Goal: Task Accomplishment & Management: Complete application form

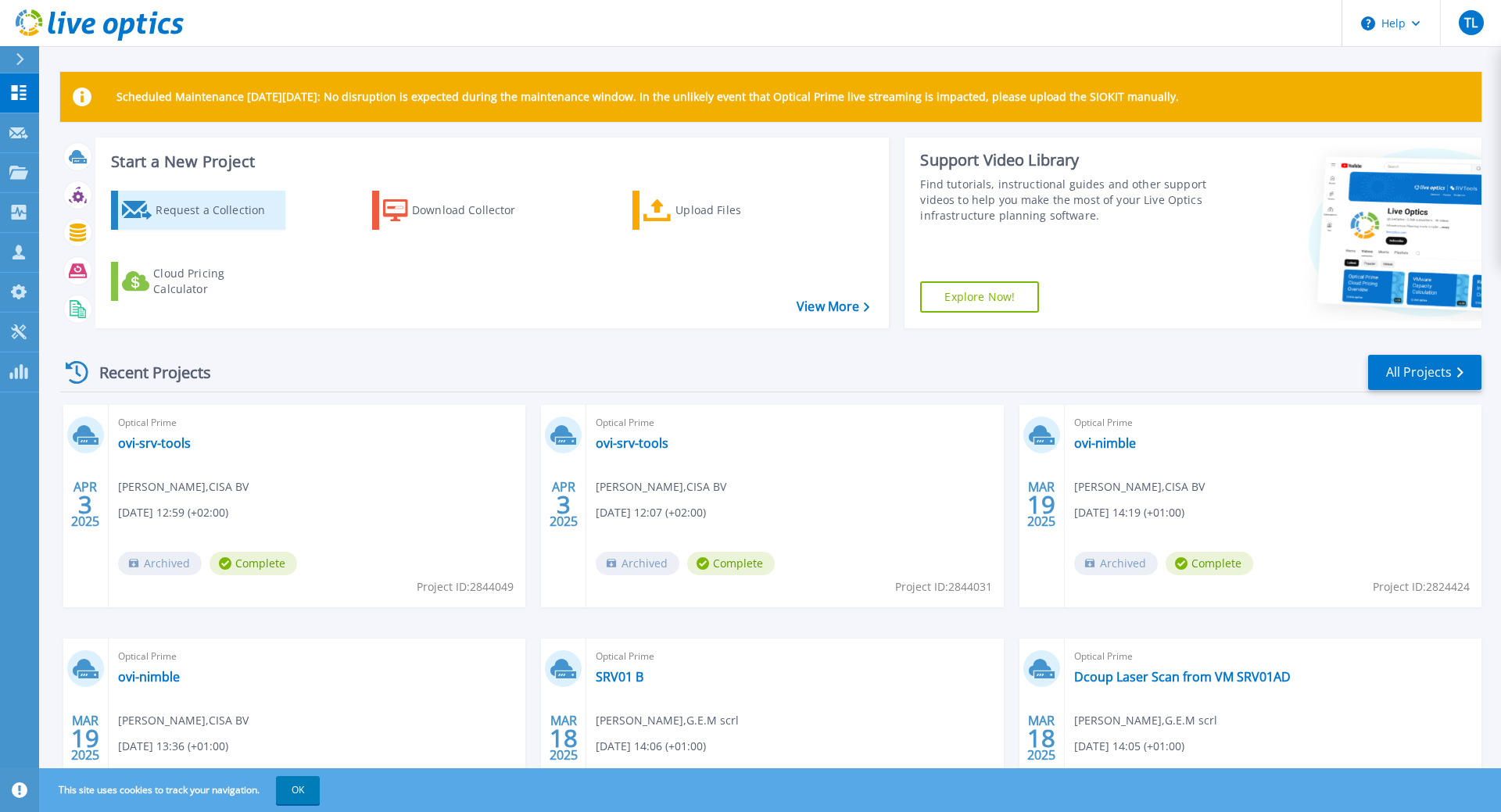
click at [191, 210] on div "Request a Collection" at bounding box center [218, 210] width 125 height 31
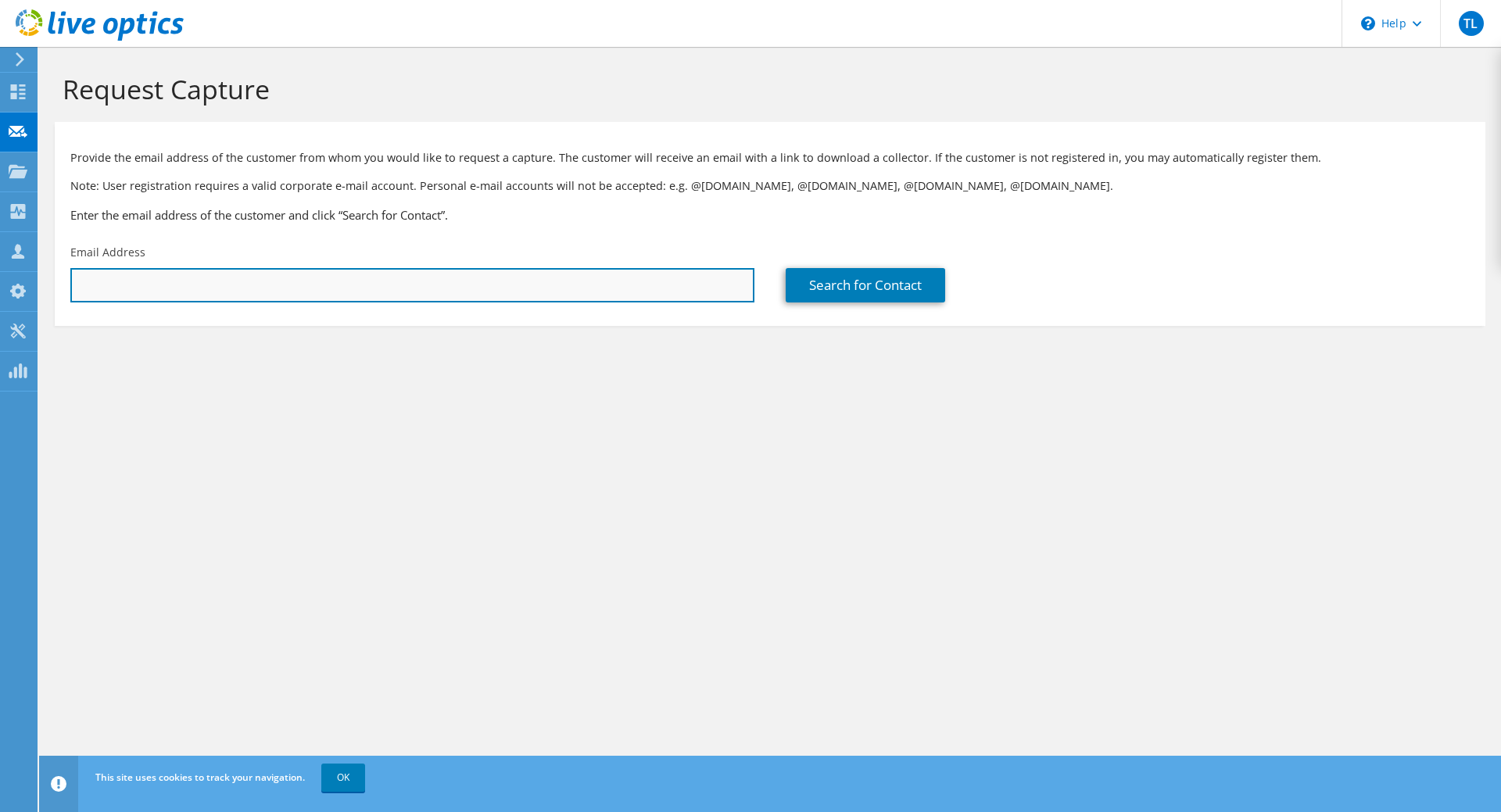
click at [313, 276] on input "text" at bounding box center [412, 285] width 683 height 34
click at [635, 281] on input "text" at bounding box center [412, 285] width 683 height 34
paste input "[EMAIL_ADDRESS][DOMAIN_NAME]"
type input "[EMAIL_ADDRESS][DOMAIN_NAME]"
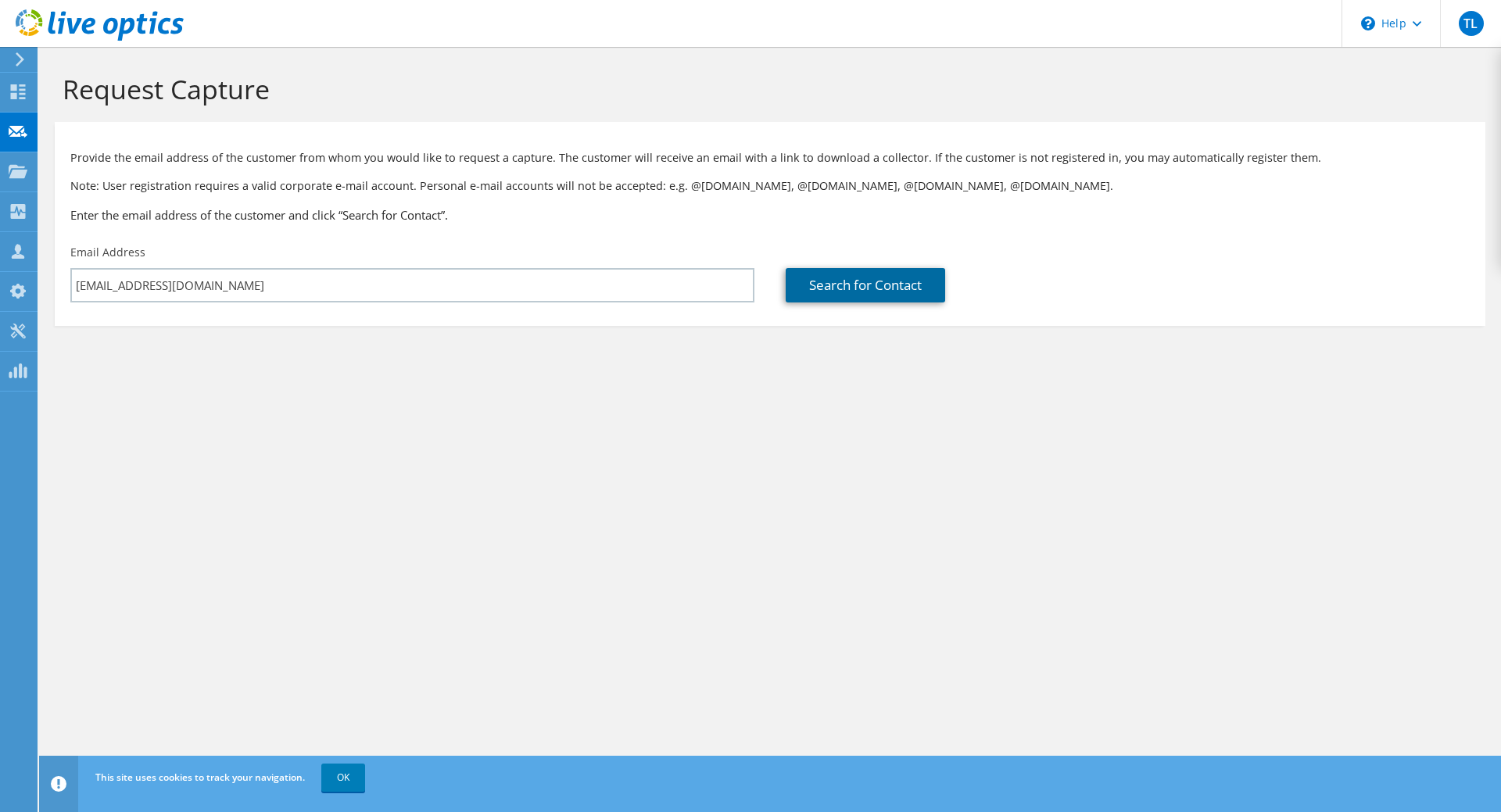
click at [872, 289] on link "Search for Contact" at bounding box center [866, 285] width 160 height 34
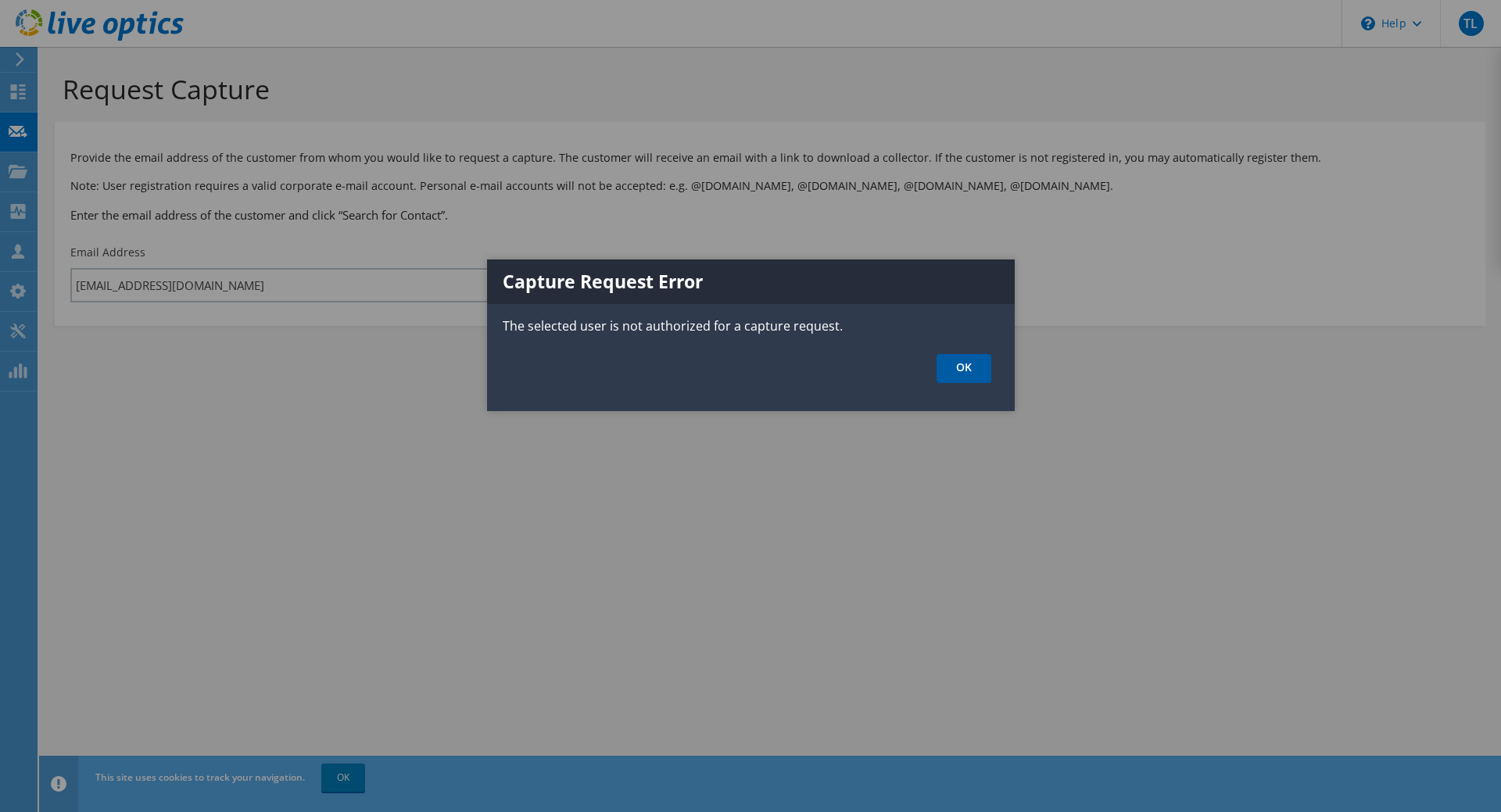
click at [962, 372] on link "OK" at bounding box center [964, 369] width 54 height 29
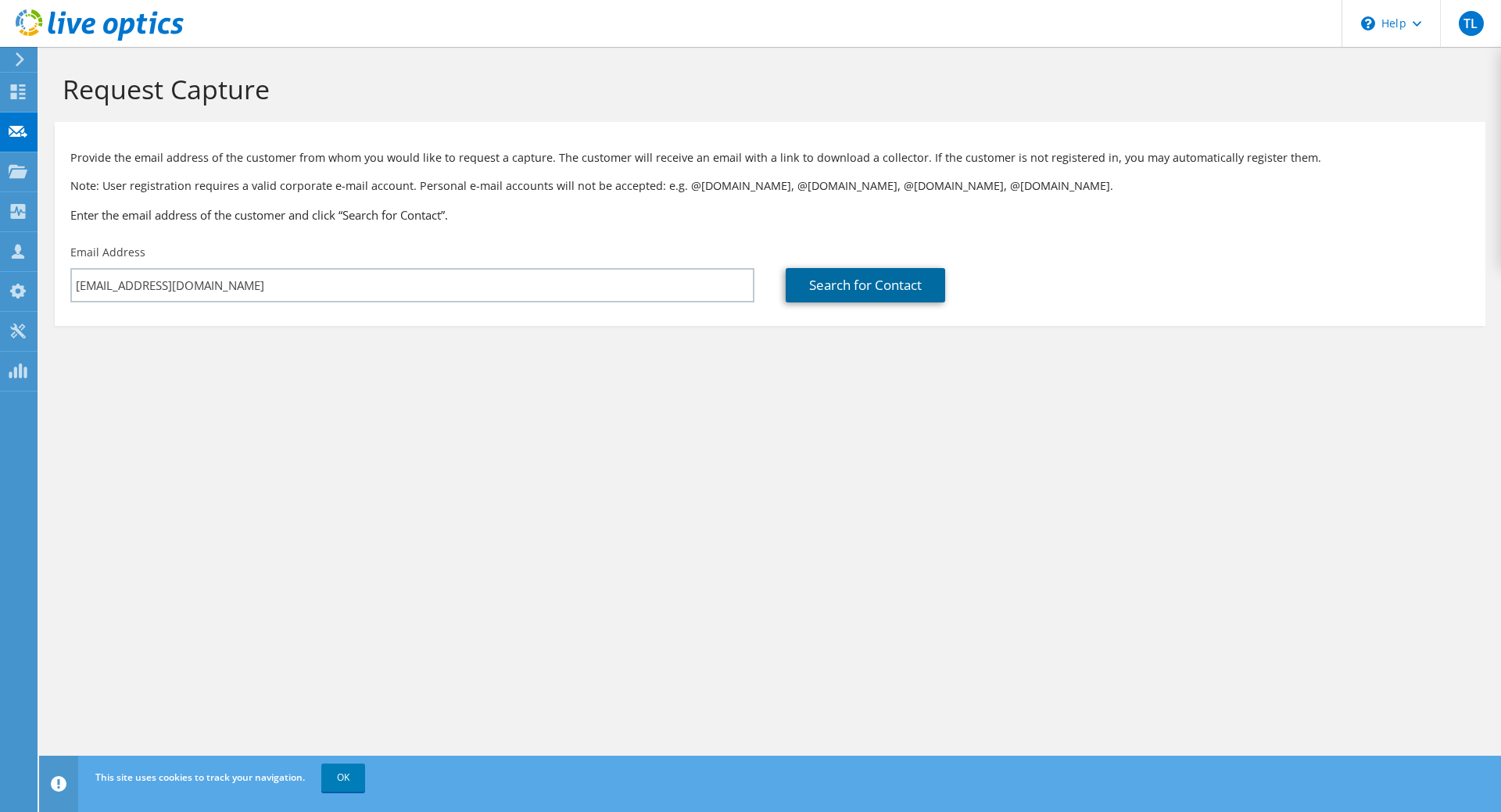
click at [860, 287] on link "Search for Contact" at bounding box center [866, 285] width 160 height 34
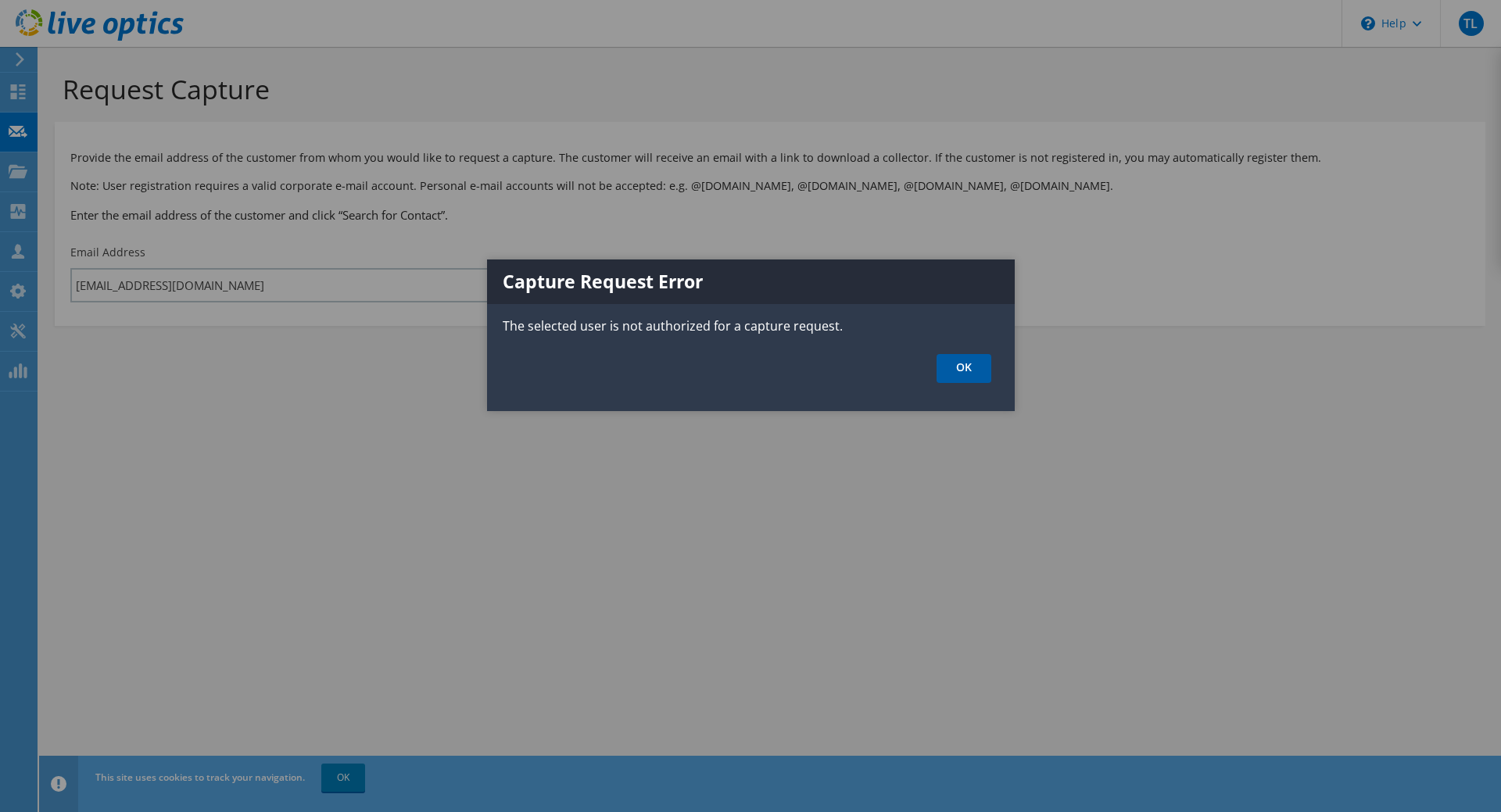
click at [973, 372] on link "OK" at bounding box center [964, 369] width 54 height 29
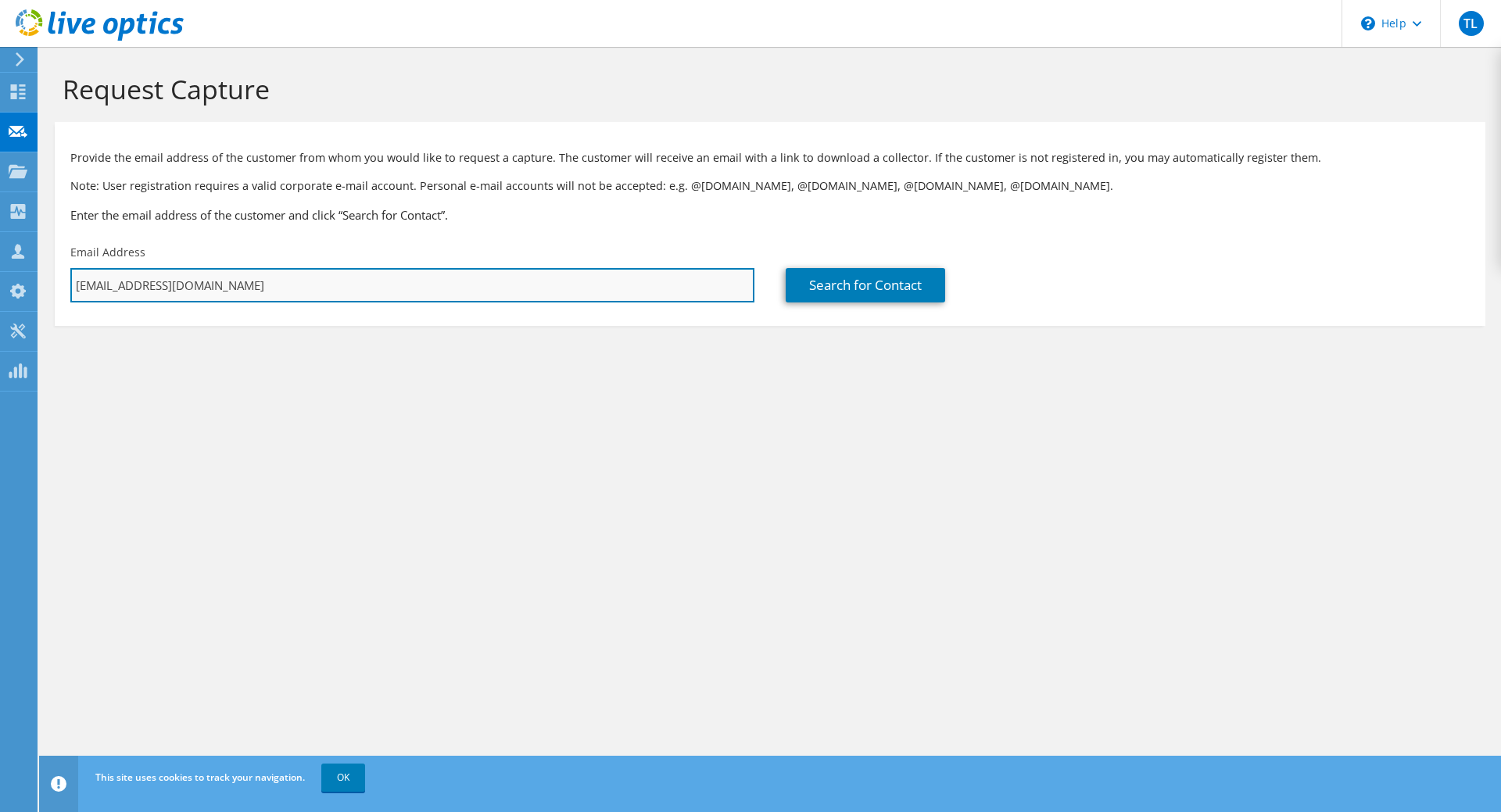
drag, startPoint x: 167, startPoint y: 281, endPoint x: 0, endPoint y: 268, distance: 167.5
click at [71, 268] on input "[EMAIL_ADDRESS][DOMAIN_NAME]" at bounding box center [412, 285] width 683 height 34
click at [563, 295] on input "[EMAIL_ADDRESS][DOMAIN_NAME]" at bounding box center [412, 285] width 683 height 34
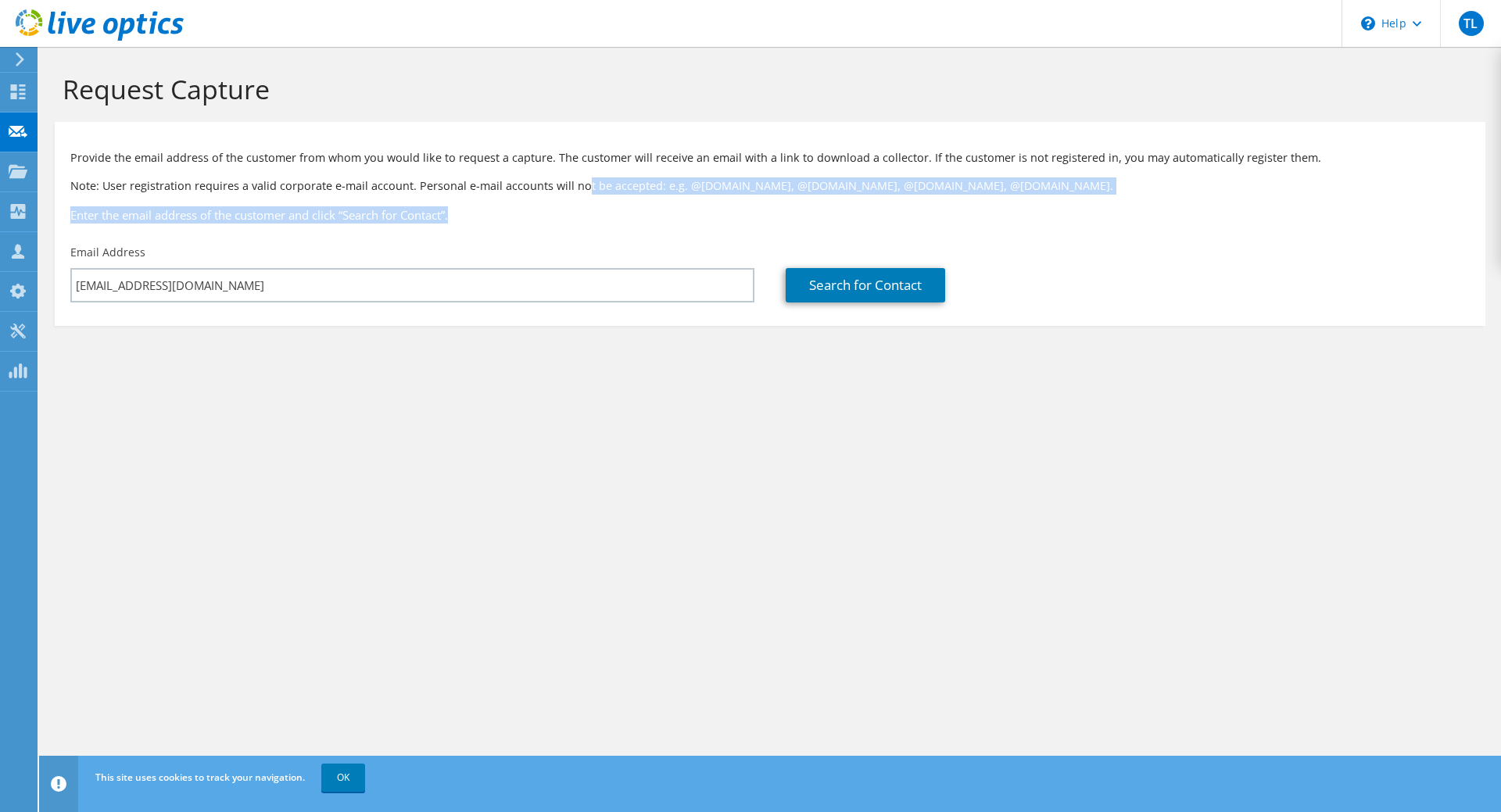
drag, startPoint x: 578, startPoint y: 194, endPoint x: 758, endPoint y: 235, distance: 184.6
click at [758, 235] on div "Provide the email address of the customer from whom you would like to request a…" at bounding box center [770, 183] width 1430 height 107
click at [550, 229] on div "Provide the email address of the customer from whom you would like to request a…" at bounding box center [770, 183] width 1430 height 107
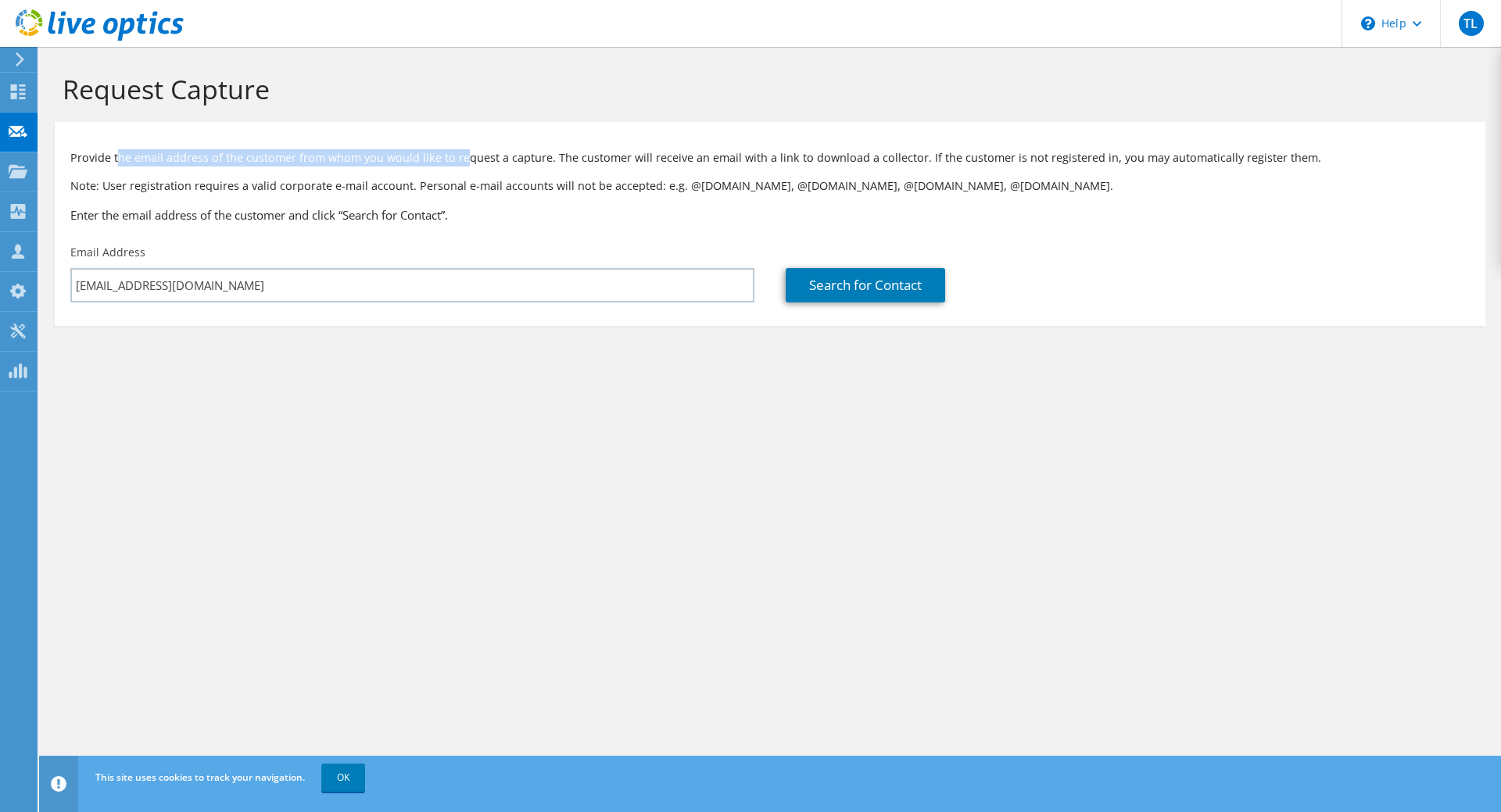
drag, startPoint x: 167, startPoint y: 156, endPoint x: 460, endPoint y: 168, distance: 293.2
click at [460, 168] on div "Provide the email address of the customer from whom you would like to request a…" at bounding box center [770, 183] width 1430 height 107
click at [462, 168] on div "Provide the email address of the customer from whom you would like to request a…" at bounding box center [770, 183] width 1430 height 107
drag, startPoint x: 347, startPoint y: 157, endPoint x: 790, endPoint y: 160, distance: 443.0
click at [790, 160] on p "Provide the email address of the customer from whom you would like to request a…" at bounding box center [770, 158] width 1399 height 17
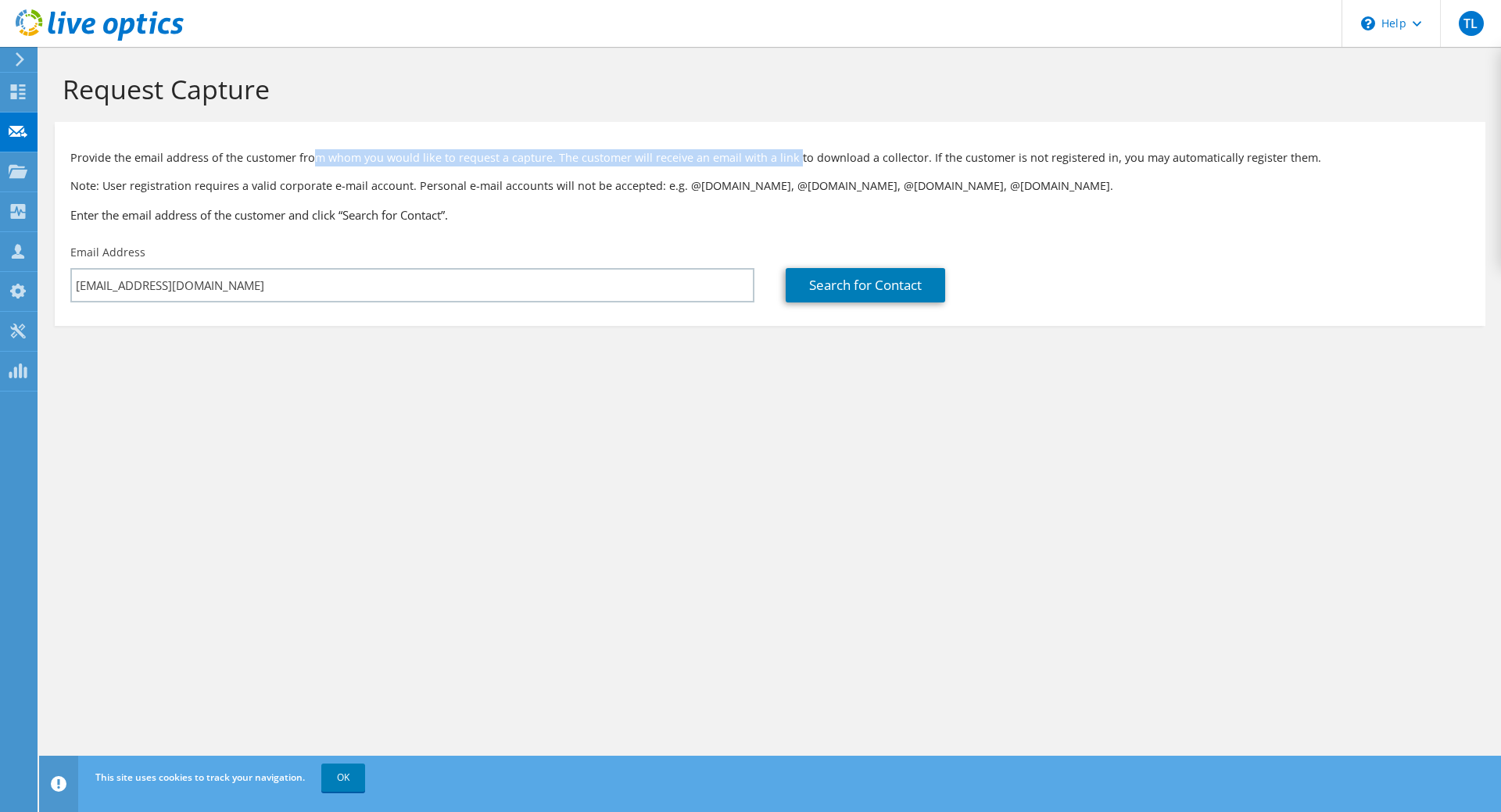
click at [790, 160] on p "Provide the email address of the customer from whom you would like to request a…" at bounding box center [770, 158] width 1399 height 17
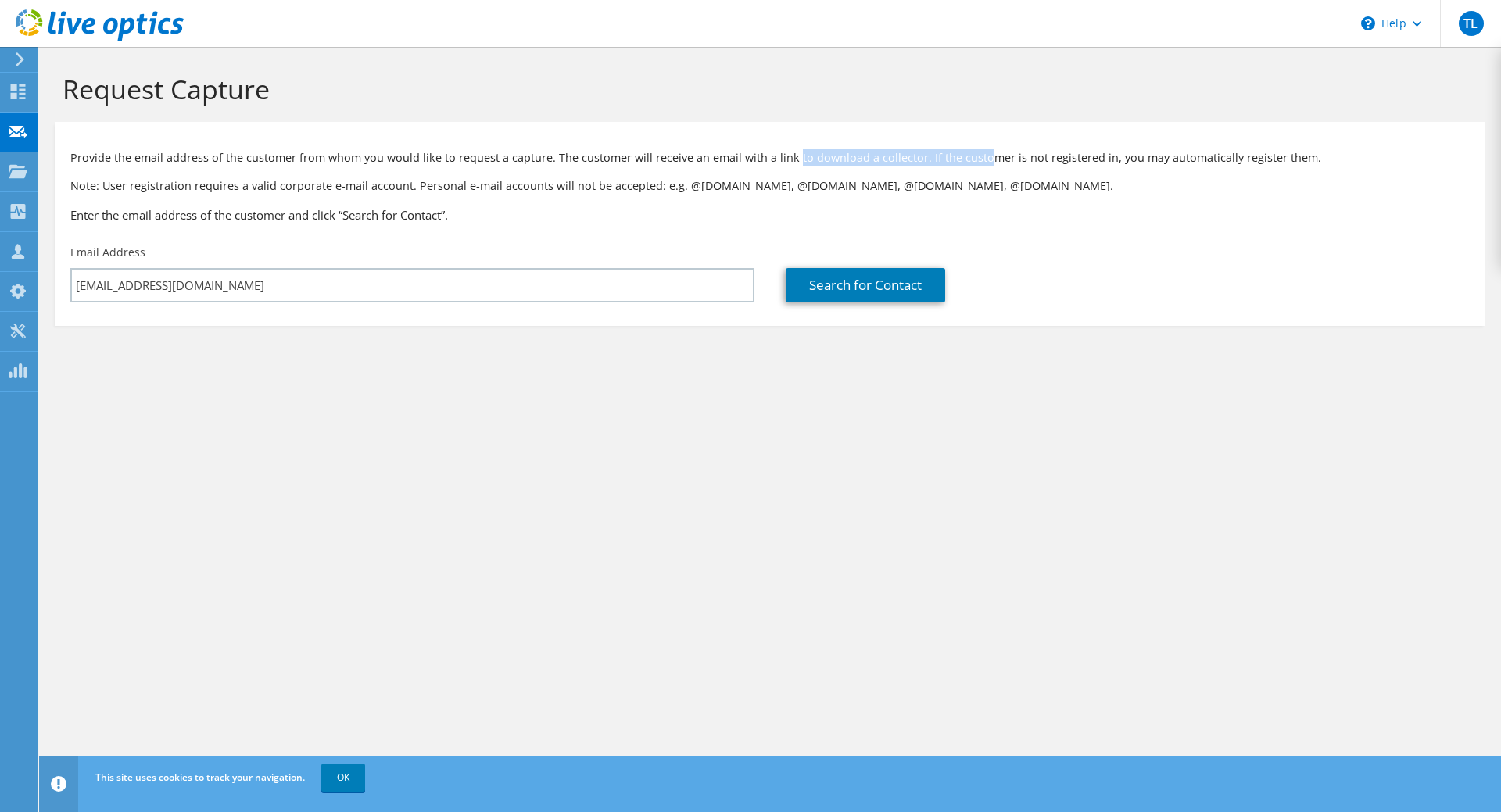
drag, startPoint x: 790, startPoint y: 160, endPoint x: 976, endPoint y: 160, distance: 186.0
click at [976, 160] on p "Provide the email address of the customer from whom you would like to request a…" at bounding box center [770, 158] width 1399 height 17
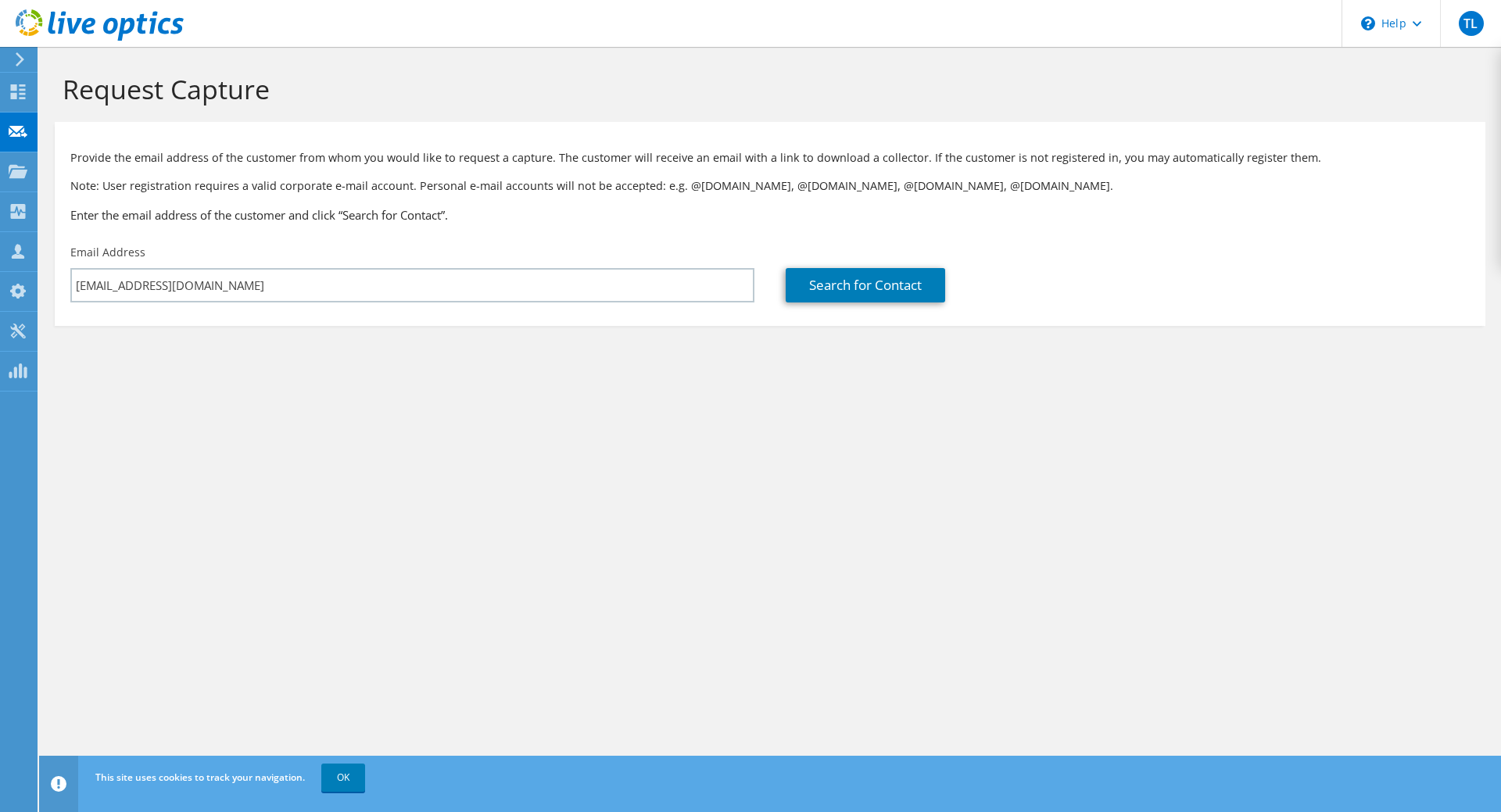
click at [976, 160] on p "Provide the email address of the customer from whom you would like to request a…" at bounding box center [770, 158] width 1399 height 17
click at [1226, 160] on p "Provide the email address of the customer from whom you would like to request a…" at bounding box center [770, 158] width 1399 height 17
click at [1223, 160] on p "Provide the email address of the customer from whom you would like to request a…" at bounding box center [770, 158] width 1399 height 17
click at [1168, 174] on div "Provide the email address of the customer from whom you would like to request a…" at bounding box center [770, 183] width 1430 height 107
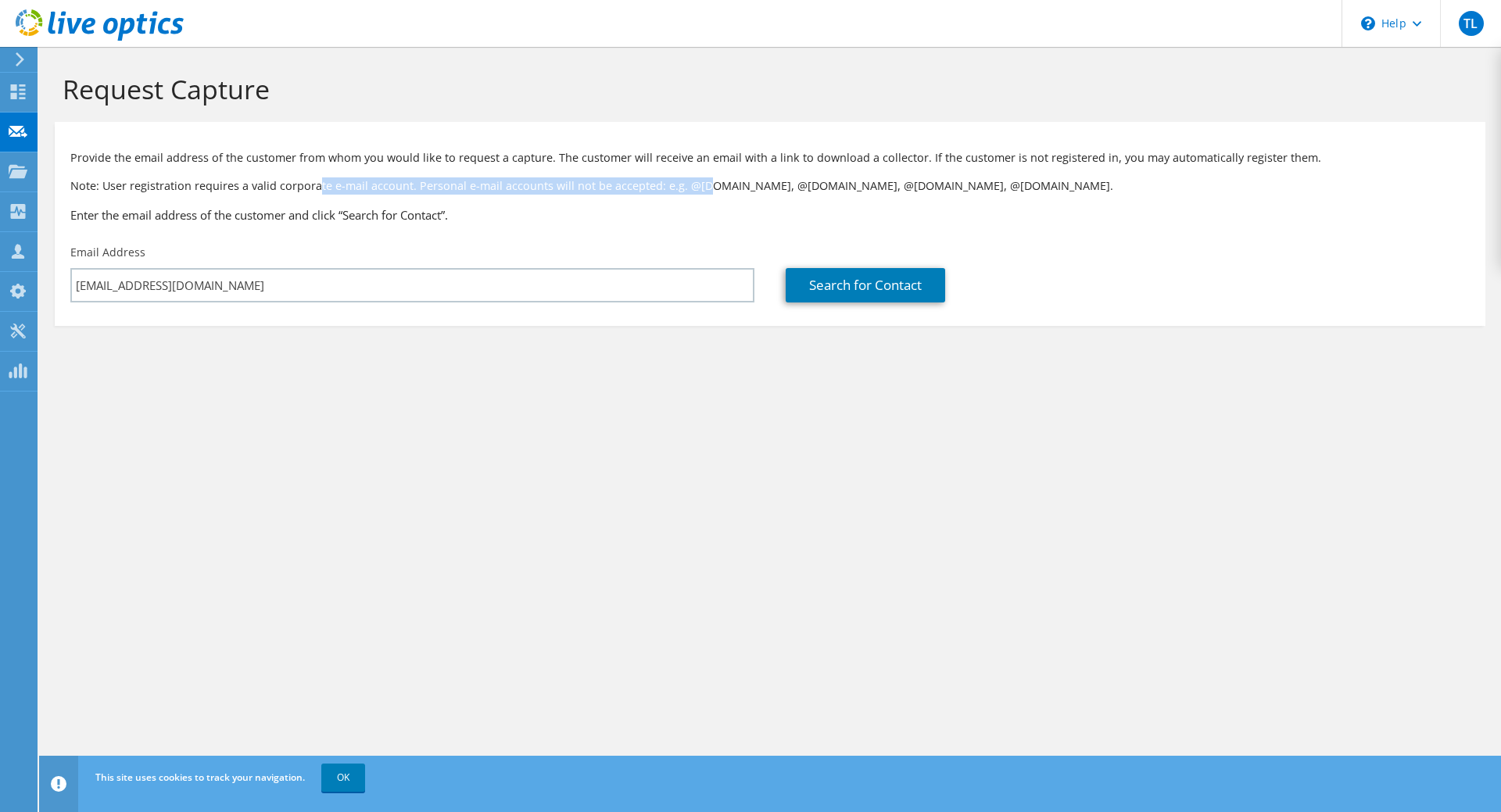
drag, startPoint x: 317, startPoint y: 190, endPoint x: 706, endPoint y: 198, distance: 389.1
click at [706, 198] on div "Provide the email address of the customer from whom you would like to request a…" at bounding box center [770, 183] width 1430 height 107
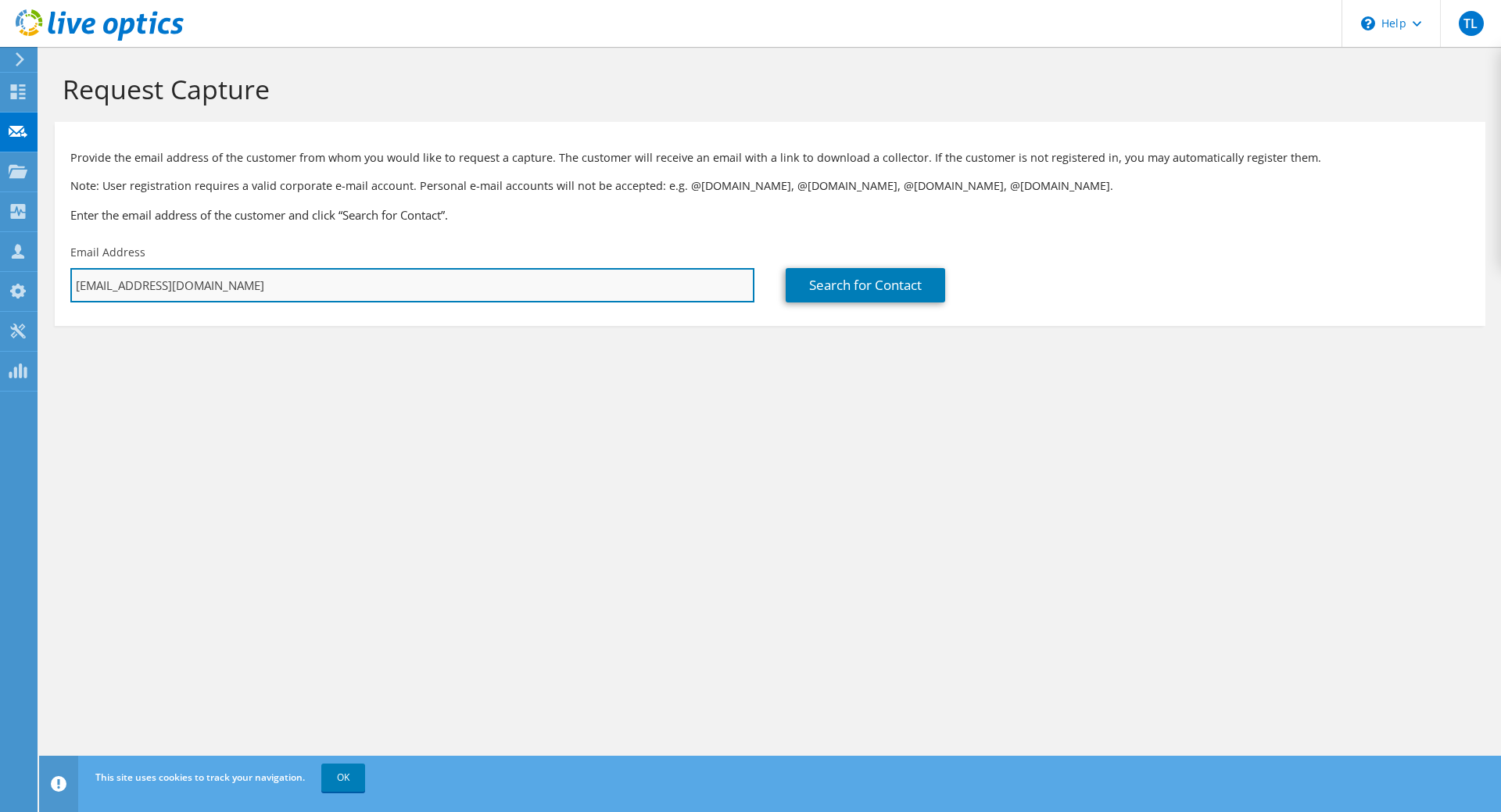
click at [282, 285] on input "[EMAIL_ADDRESS][DOMAIN_NAME]" at bounding box center [412, 285] width 683 height 34
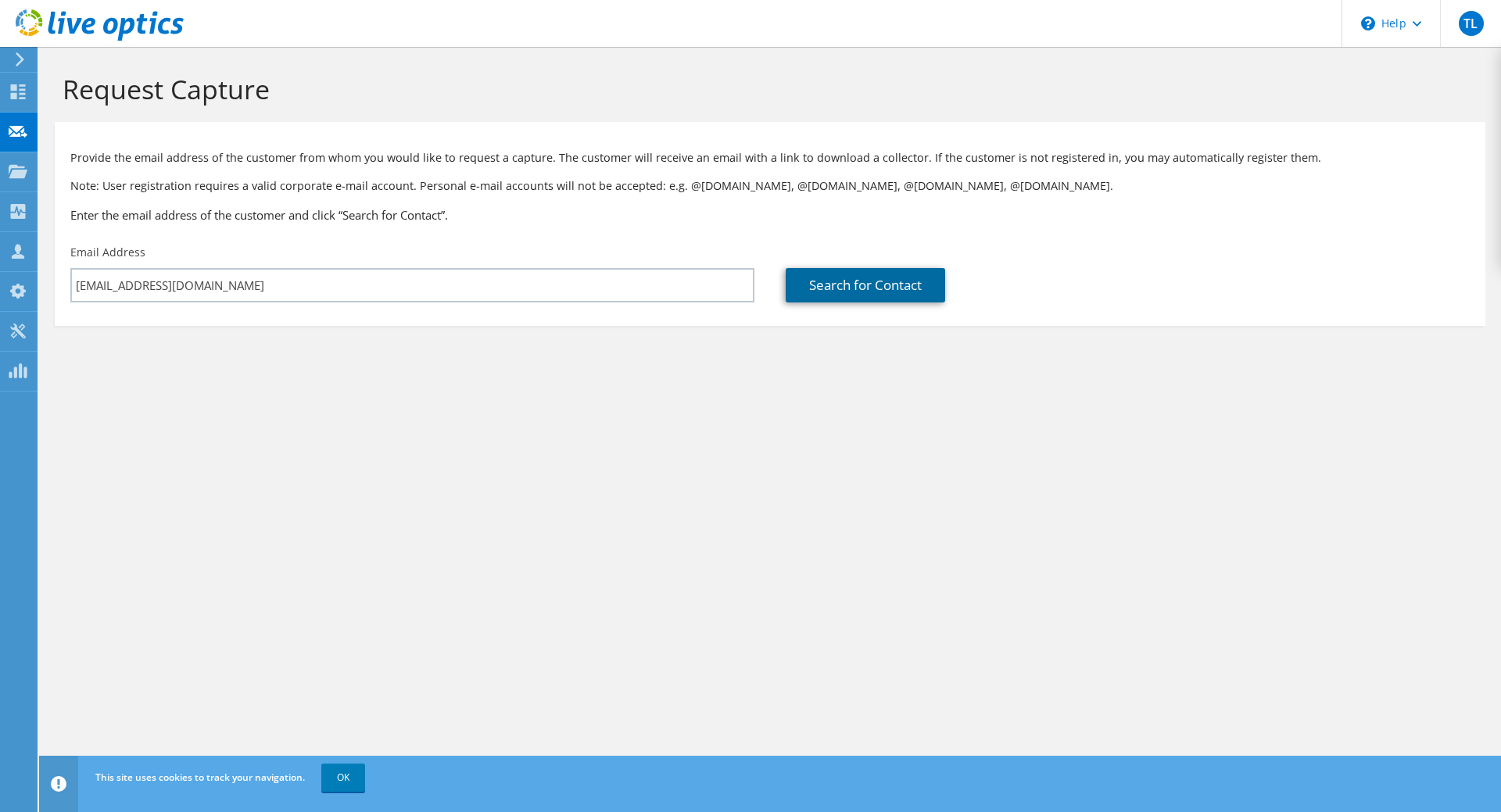
click at [901, 292] on link "Search for Contact" at bounding box center [866, 285] width 160 height 34
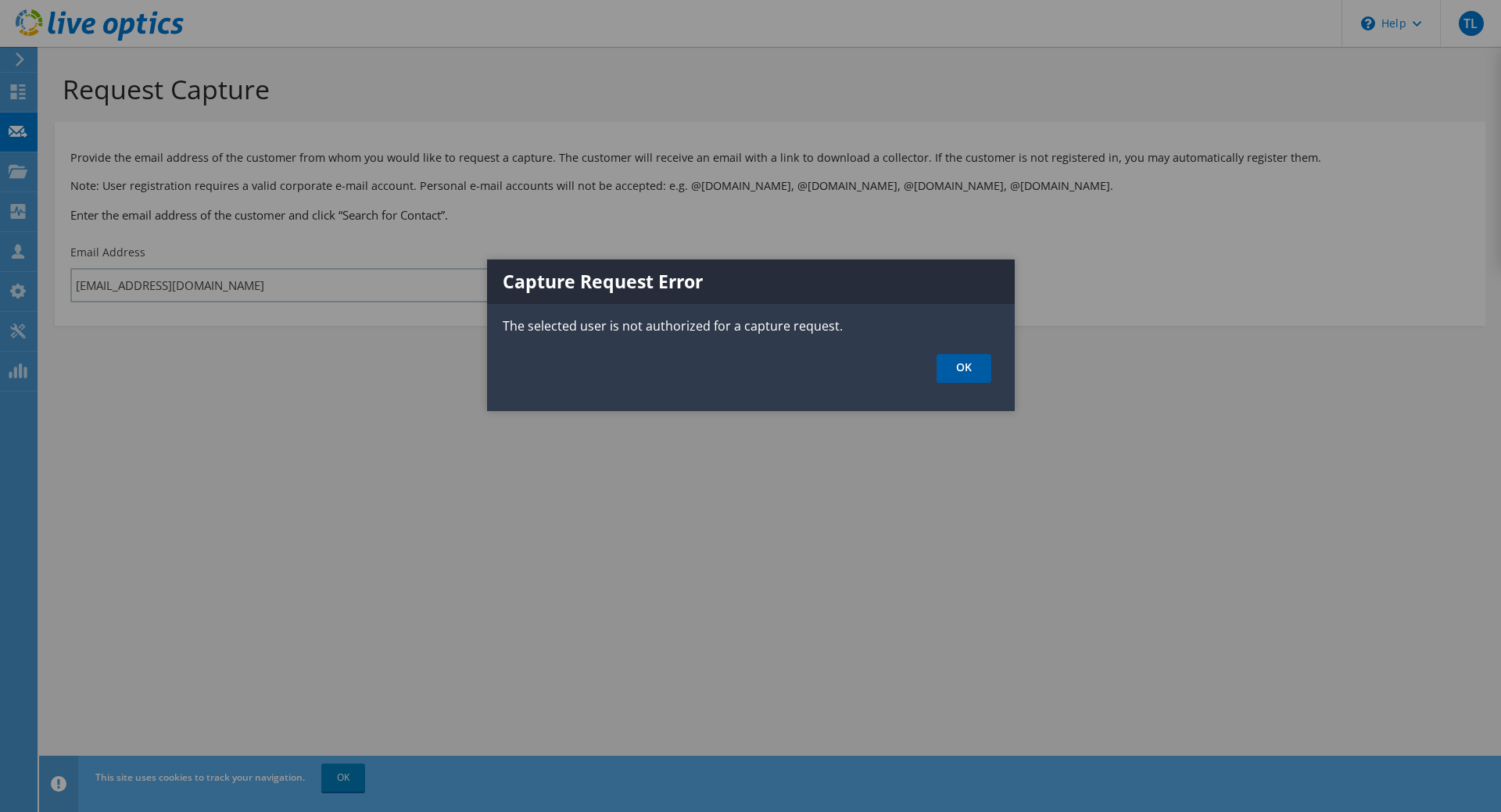
click at [946, 361] on link "OK" at bounding box center [964, 369] width 54 height 29
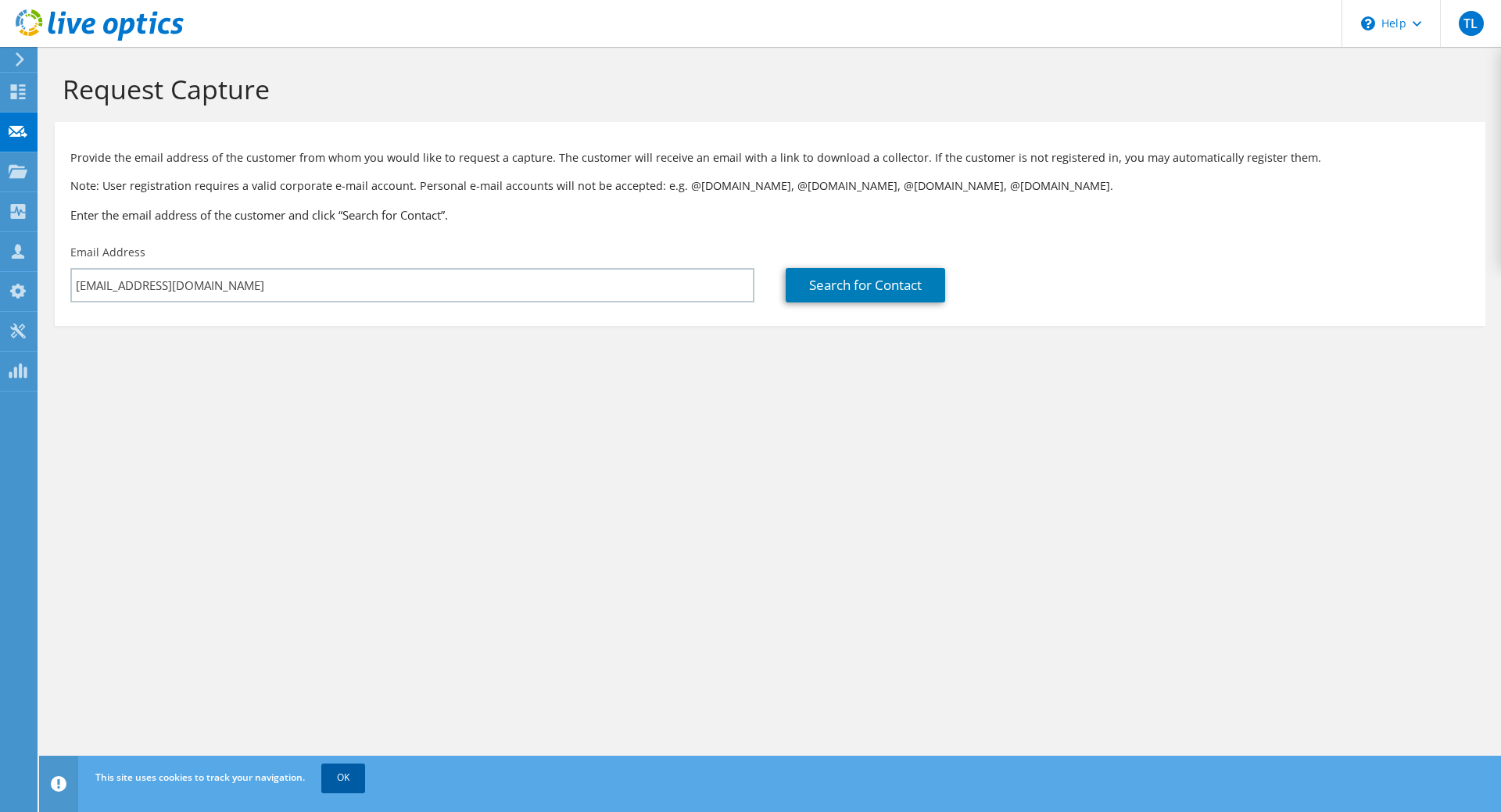
click at [338, 766] on link "OK" at bounding box center [343, 777] width 44 height 28
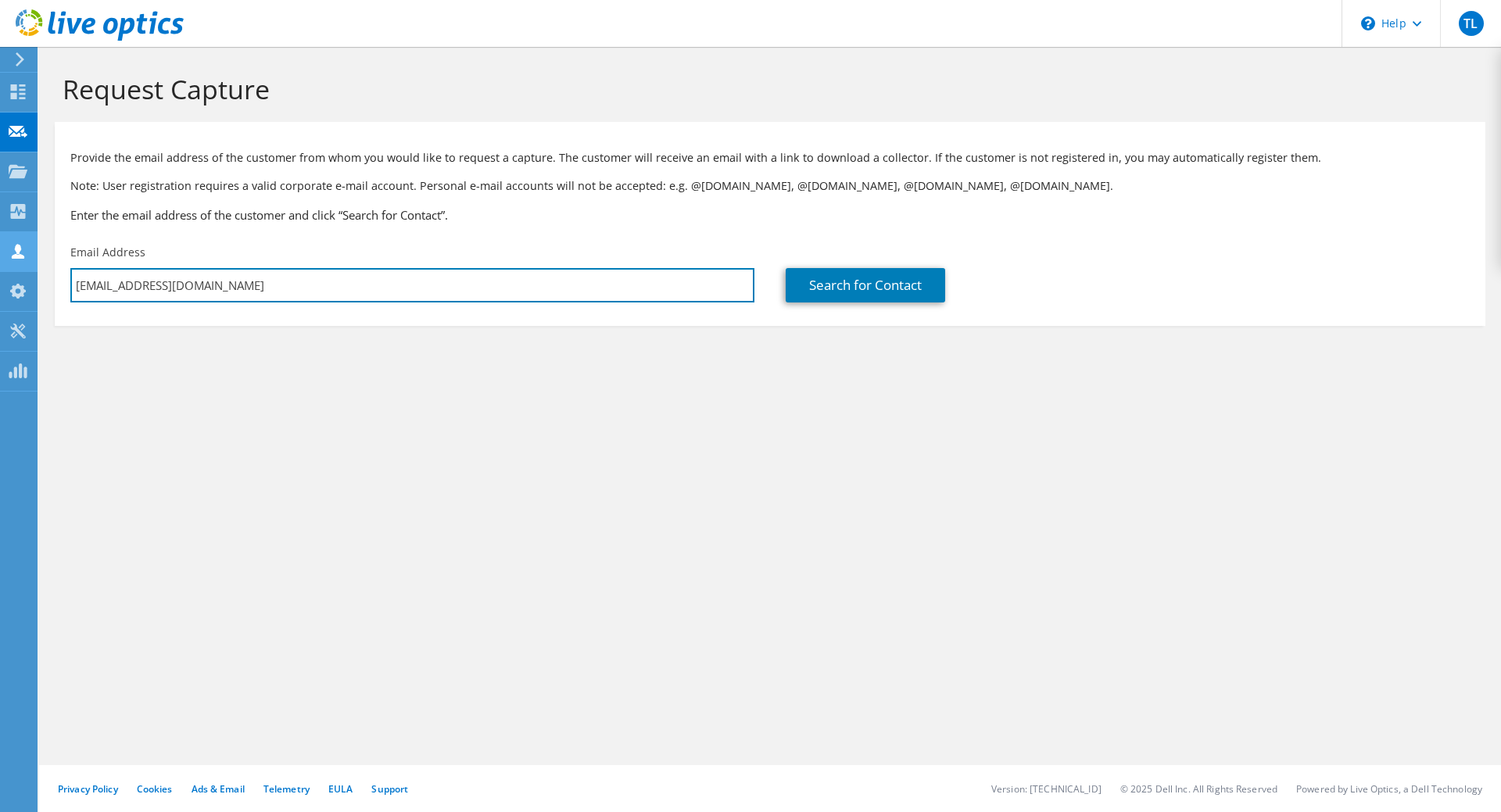
drag, startPoint x: 285, startPoint y: 292, endPoint x: 4, endPoint y: 267, distance: 282.1
click at [71, 268] on input "[EMAIL_ADDRESS][DOMAIN_NAME]" at bounding box center [412, 285] width 683 height 34
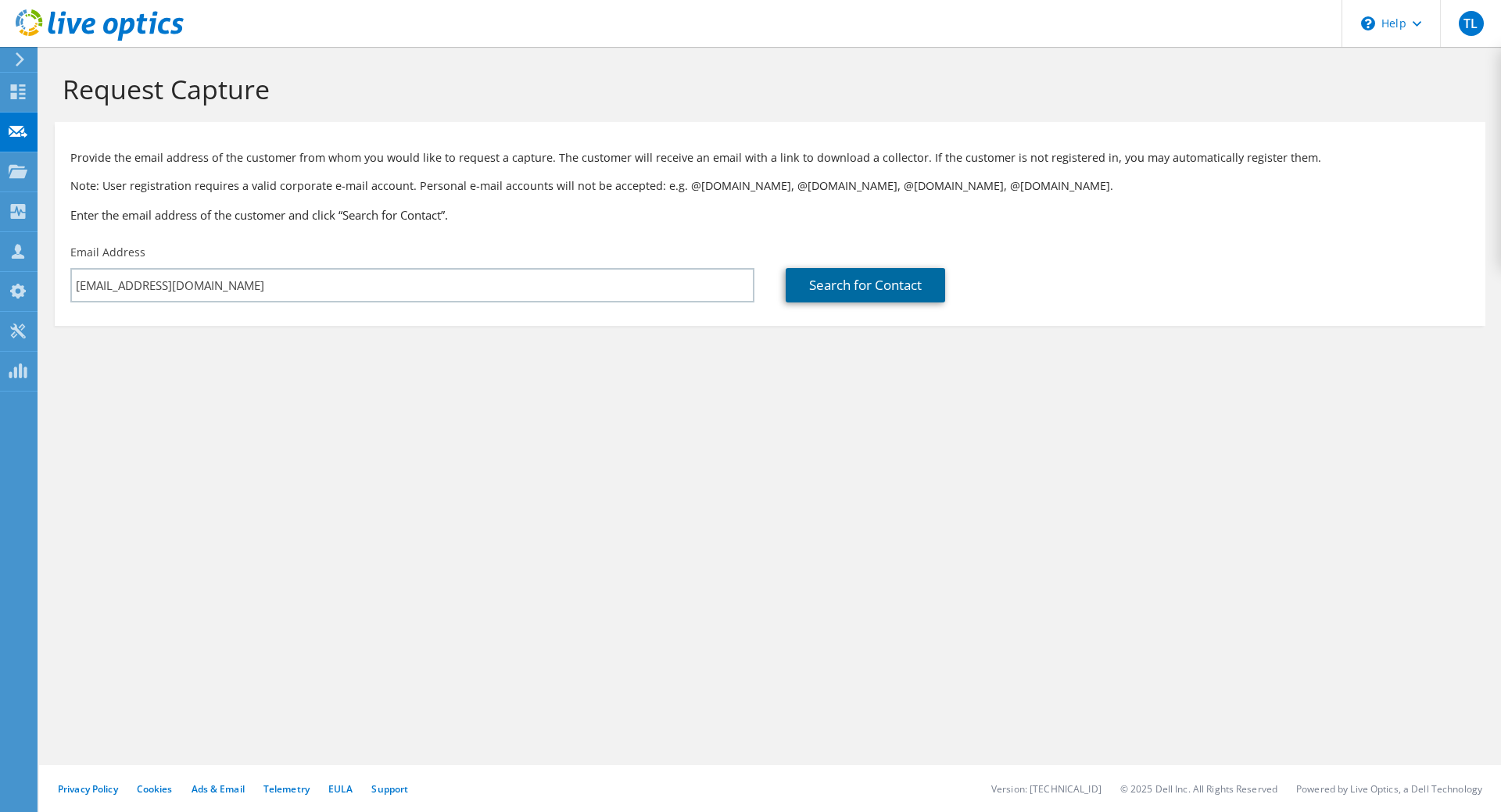
click at [901, 276] on link "Search for Contact" at bounding box center [866, 285] width 160 height 34
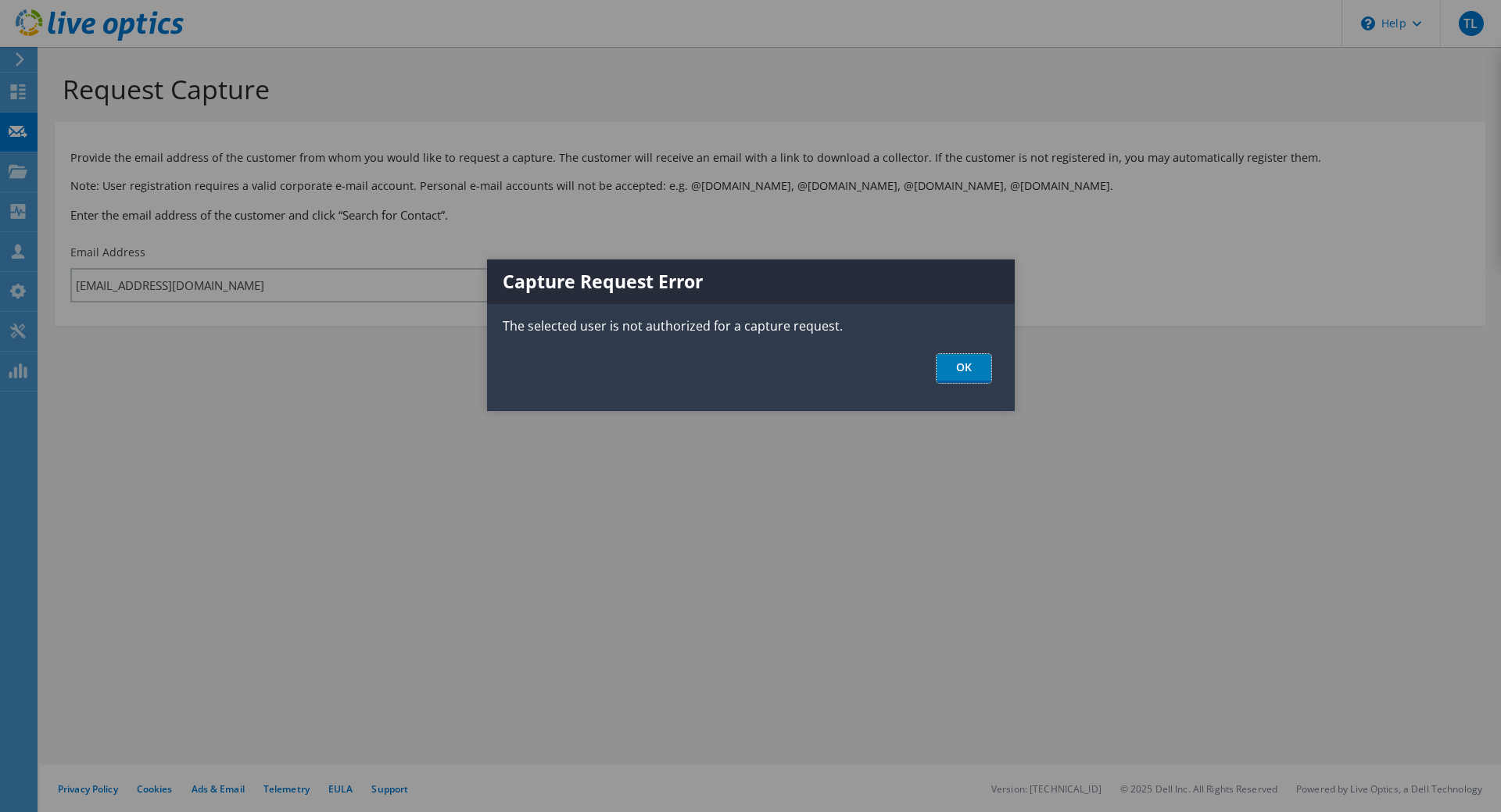
click at [945, 370] on link "OK" at bounding box center [964, 369] width 54 height 29
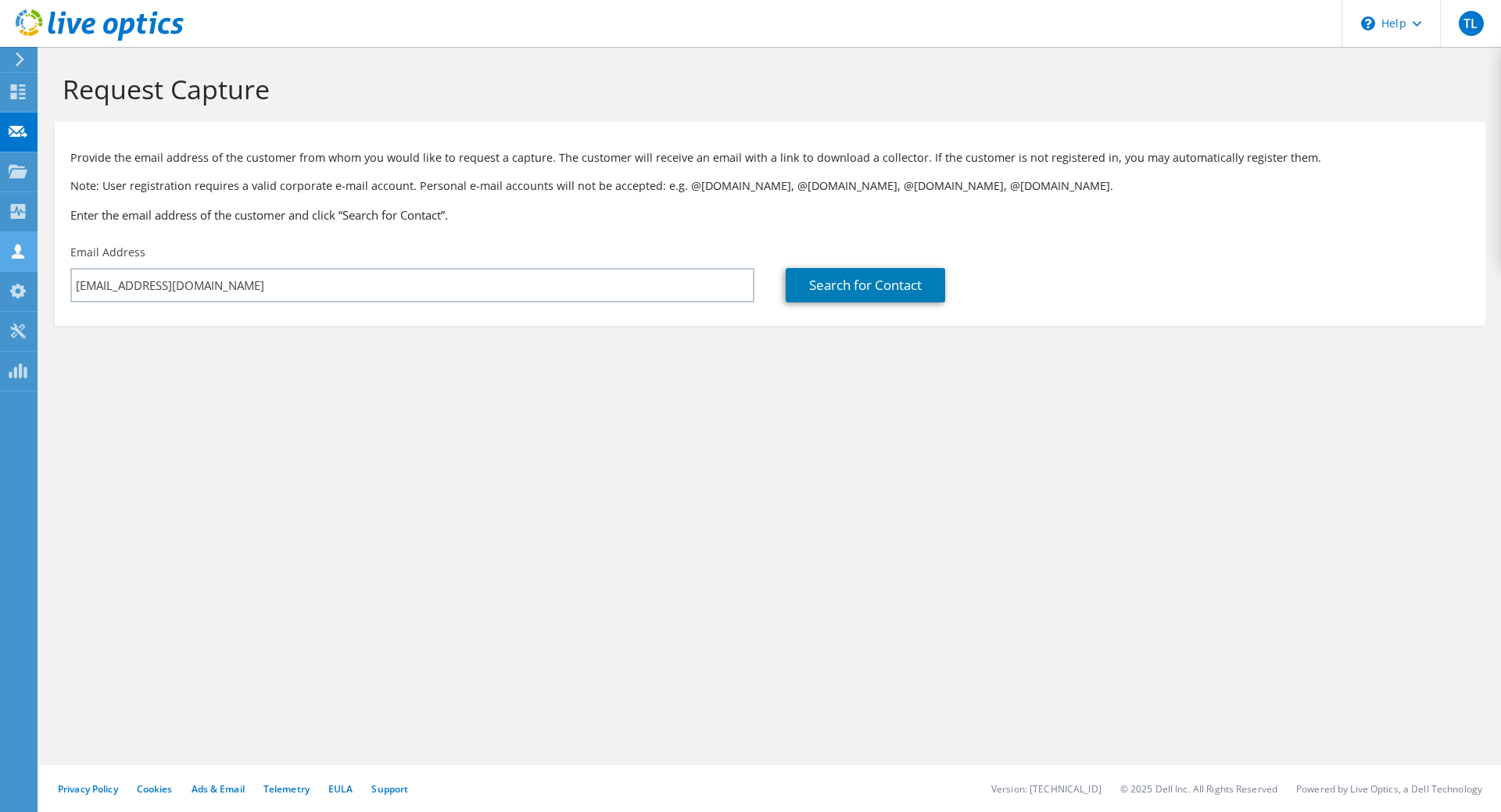
drag, startPoint x: 304, startPoint y: 278, endPoint x: 0, endPoint y: 266, distance: 304.2
click at [0, 266] on div "TL Channel Partner [PERSON_NAME] [PERSON_NAME][EMAIL_ADDRESS][DOMAIN_NAME] Tech…" at bounding box center [750, 406] width 1501 height 812
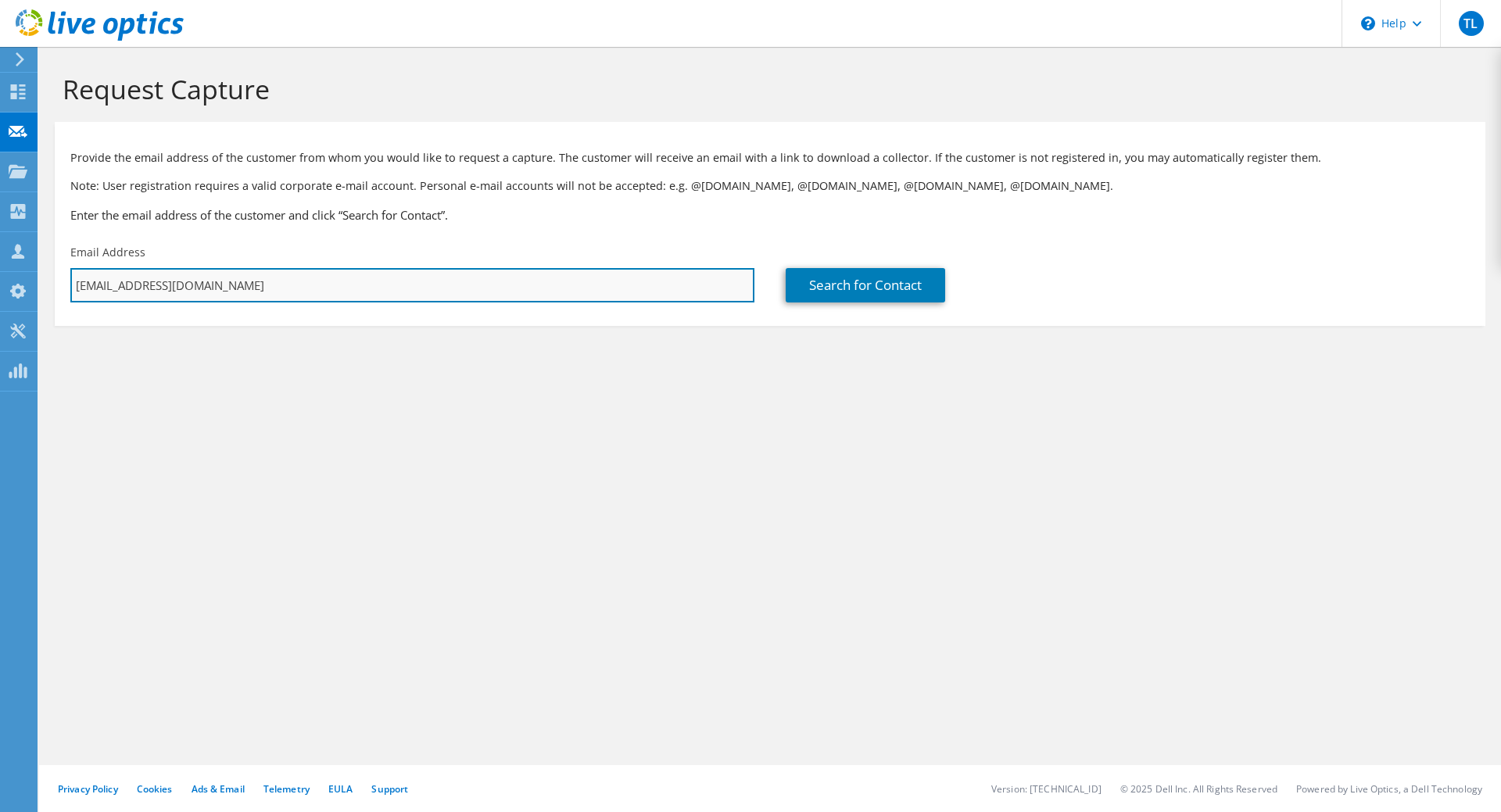
click at [250, 288] on input "[EMAIL_ADDRESS][DOMAIN_NAME]" at bounding box center [412, 285] width 683 height 34
click at [188, 285] on input "[EMAIL_ADDRESS][DOMAIN_NAME]" at bounding box center [412, 285] width 683 height 34
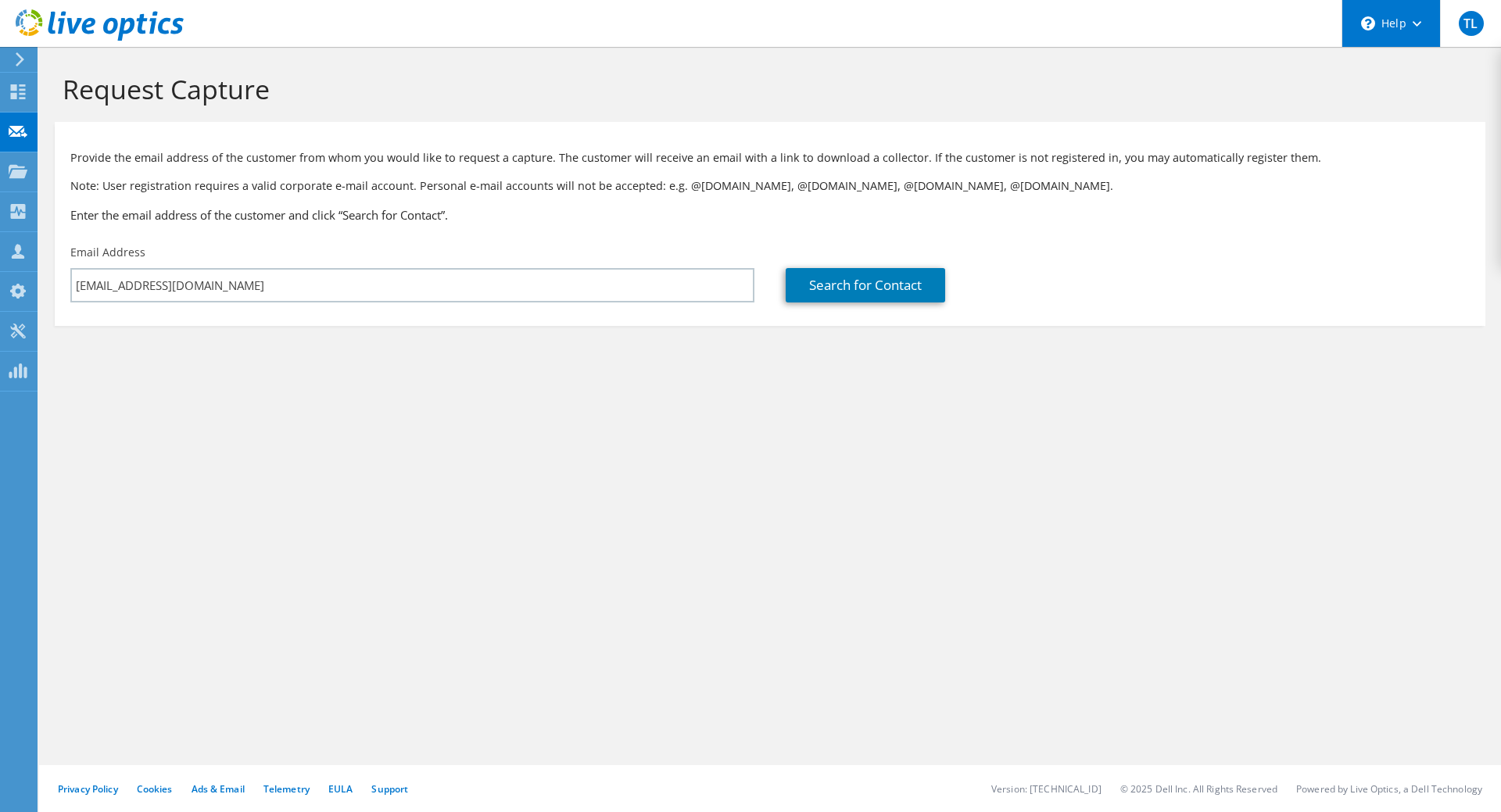
click at [1380, 23] on div "\n Help" at bounding box center [1390, 24] width 99 height 47
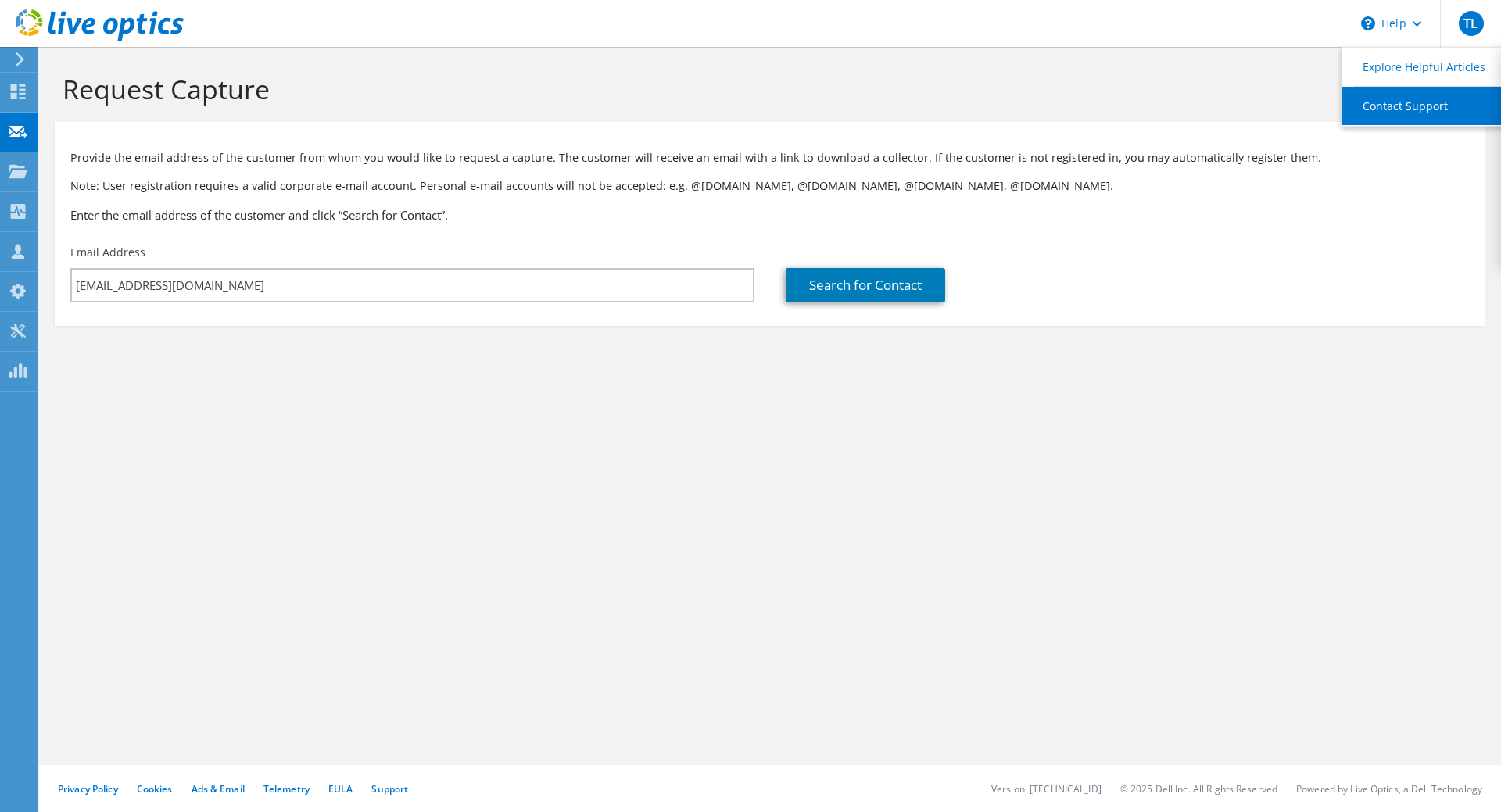
click at [1414, 109] on link "Contact Support" at bounding box center [1428, 106] width 174 height 38
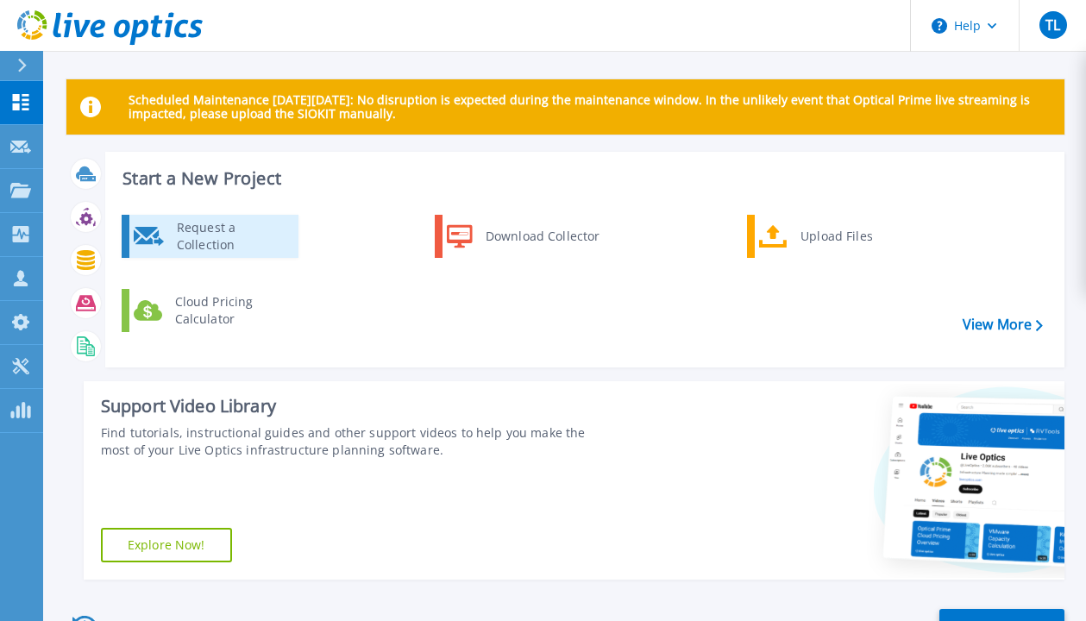
click at [279, 239] on div "Request a Collection" at bounding box center [231, 236] width 126 height 34
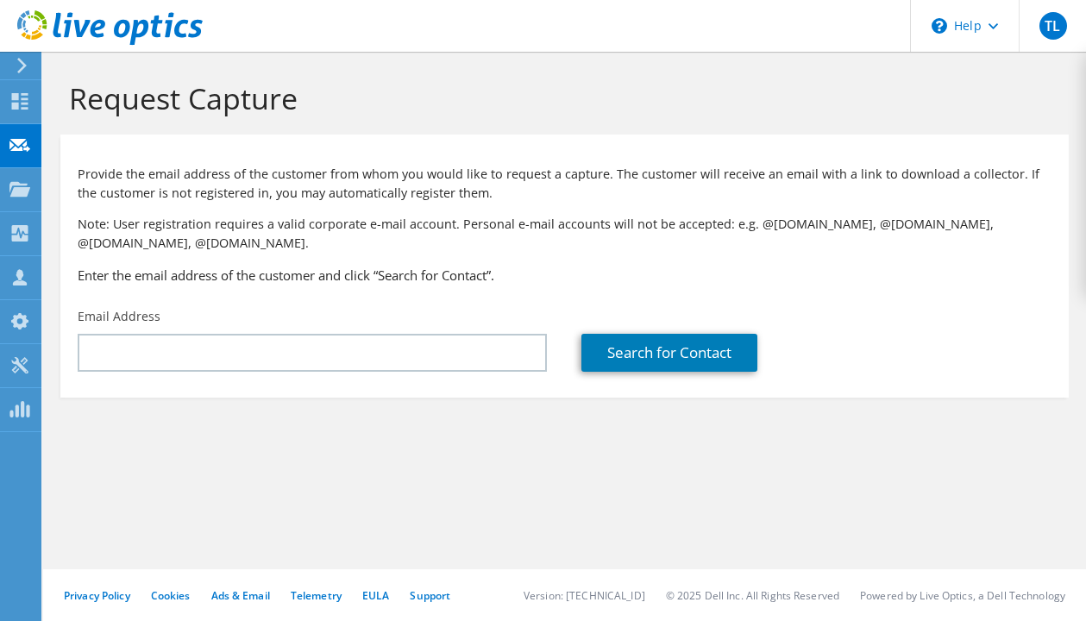
click at [363, 378] on div "Email Address" at bounding box center [312, 339] width 504 height 81
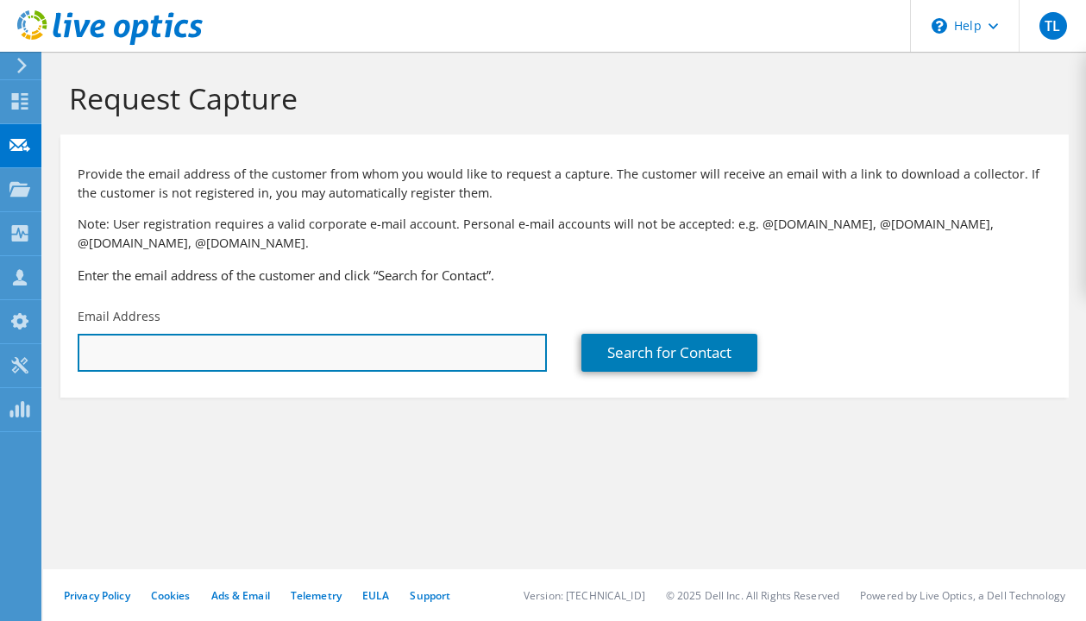
click at [376, 357] on input "text" at bounding box center [312, 353] width 469 height 38
paste input "[EMAIL_ADDRESS][DOMAIN_NAME]"
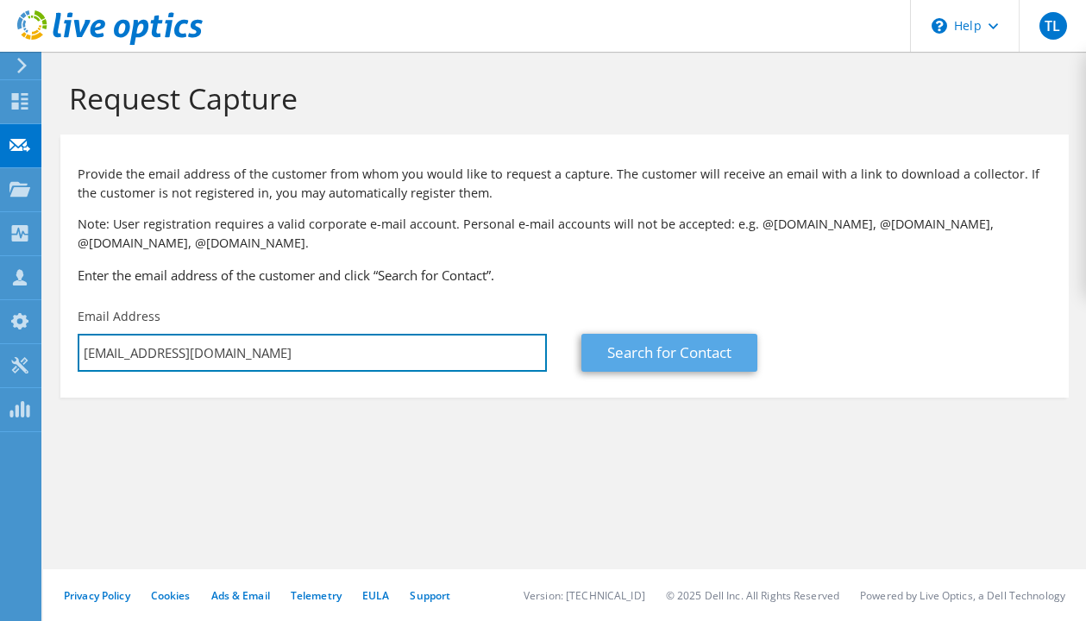
type input "[EMAIL_ADDRESS][DOMAIN_NAME]"
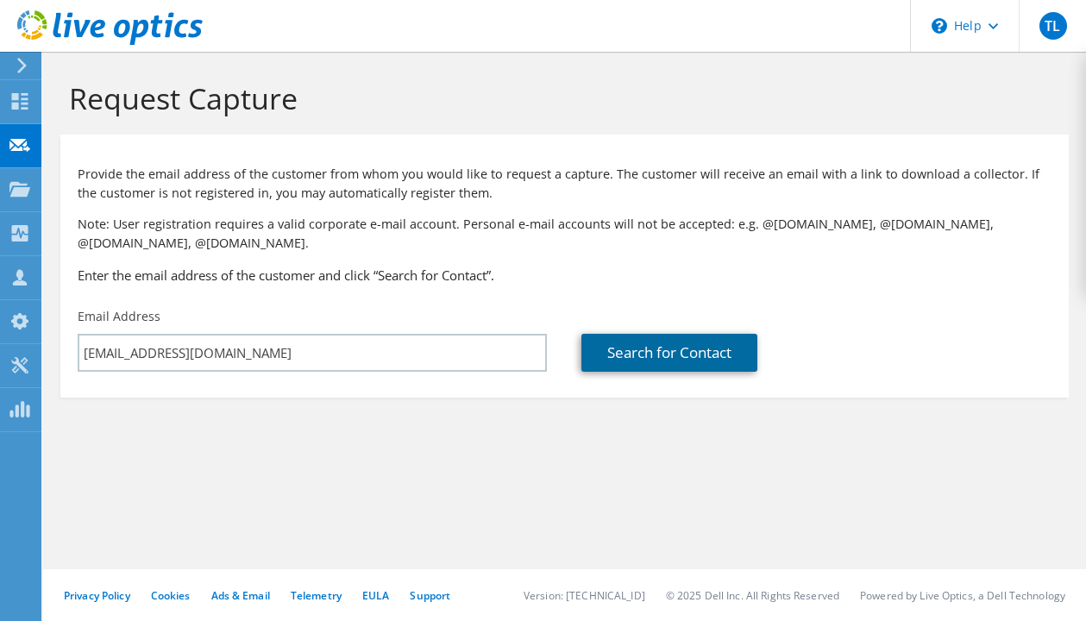
click at [687, 360] on link "Search for Contact" at bounding box center [669, 353] width 176 height 38
